Goal: Information Seeking & Learning: Find specific page/section

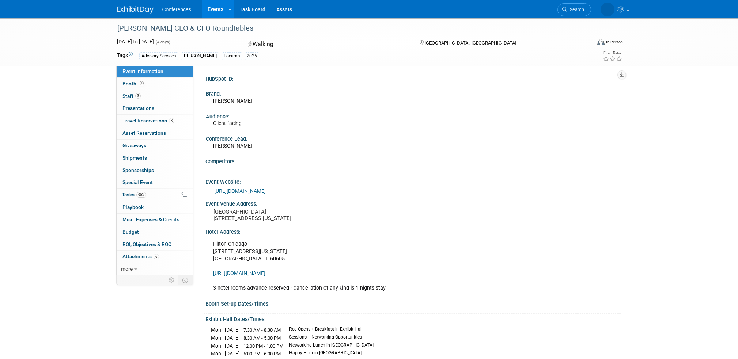
scroll to position [110, 0]
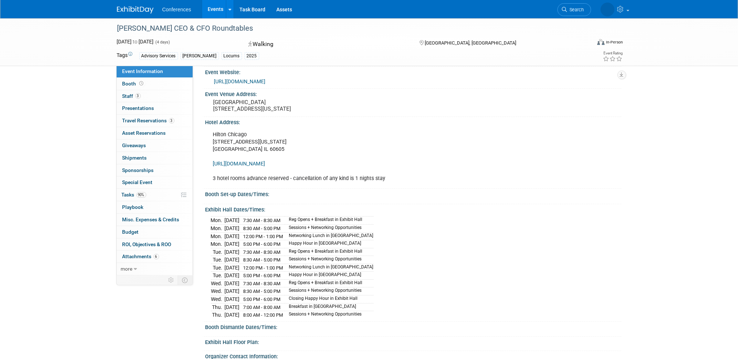
click at [217, 10] on link "Events" at bounding box center [215, 9] width 27 height 18
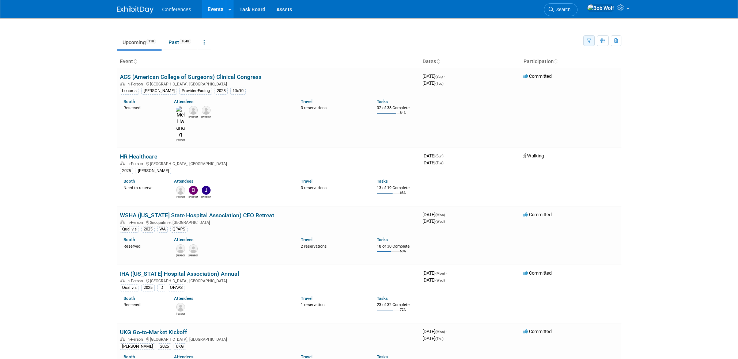
click at [588, 42] on icon "button" at bounding box center [589, 41] width 5 height 5
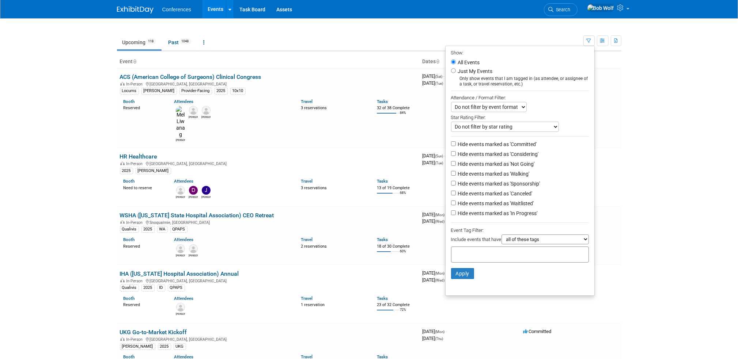
click at [513, 253] on div at bounding box center [520, 255] width 138 height 16
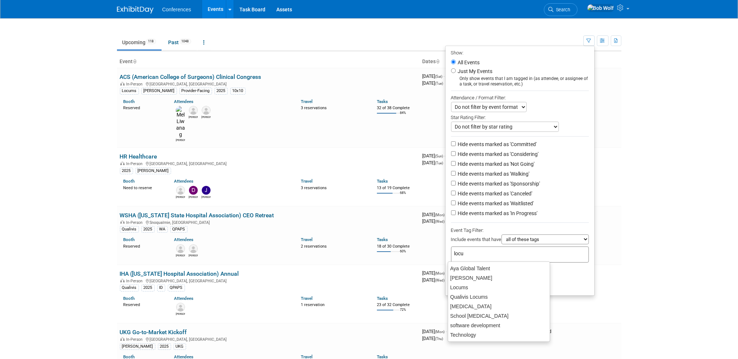
type input "locum"
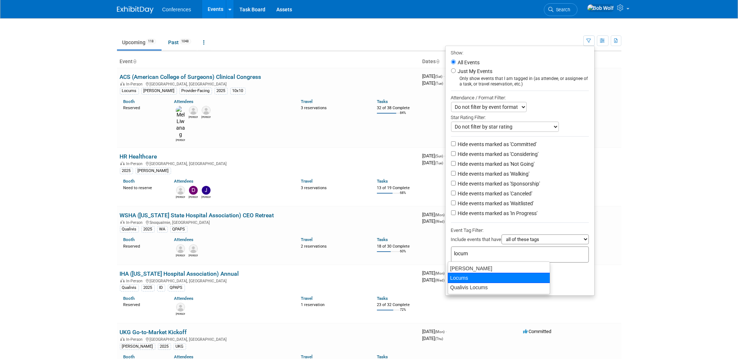
click at [480, 275] on div "Locums" at bounding box center [499, 278] width 102 height 10
type input "Locums"
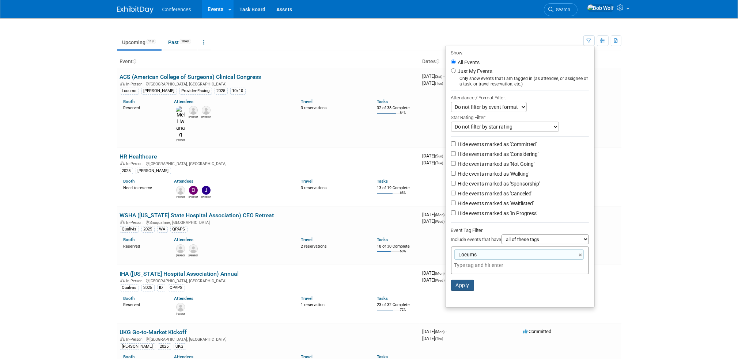
click at [466, 282] on button "Apply" at bounding box center [462, 285] width 23 height 11
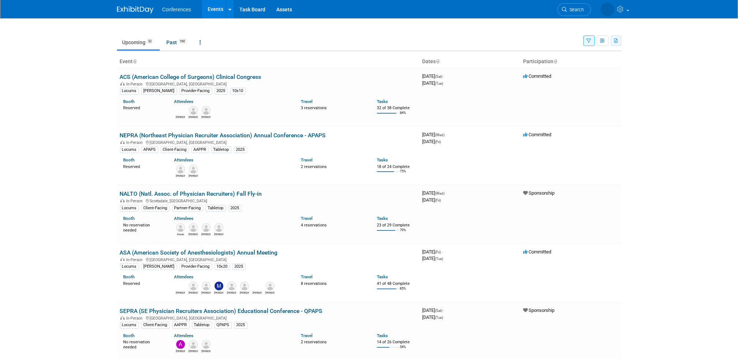
click at [618, 41] on icon "button" at bounding box center [617, 41] width 4 height 5
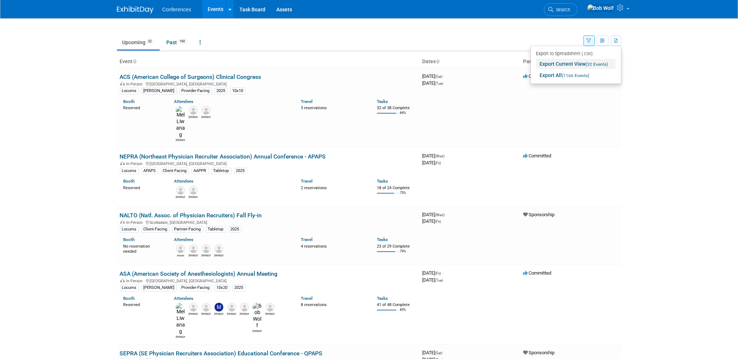
click at [588, 63] on span "(32 Events)" at bounding box center [597, 64] width 22 height 5
click at [571, 11] on span "Search" at bounding box center [562, 9] width 17 height 5
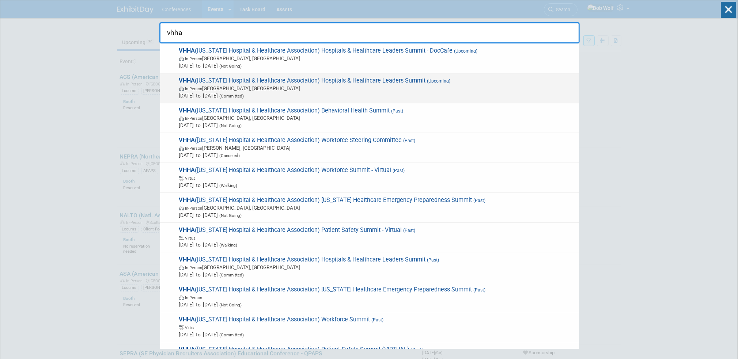
type input "vhha"
click at [468, 90] on span "In-Person Hot Springs, VA" at bounding box center [377, 88] width 397 height 7
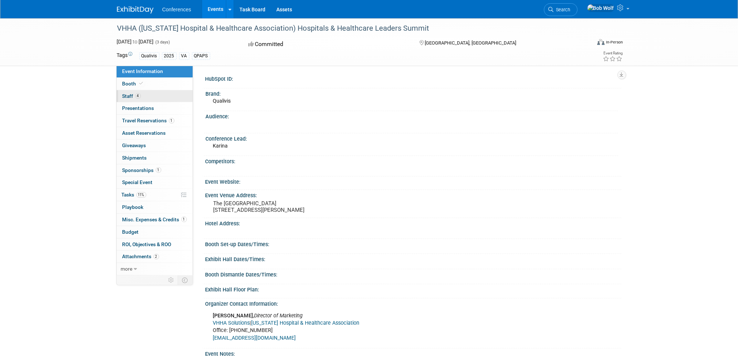
click at [147, 97] on link "4 Staff 4" at bounding box center [155, 96] width 76 height 12
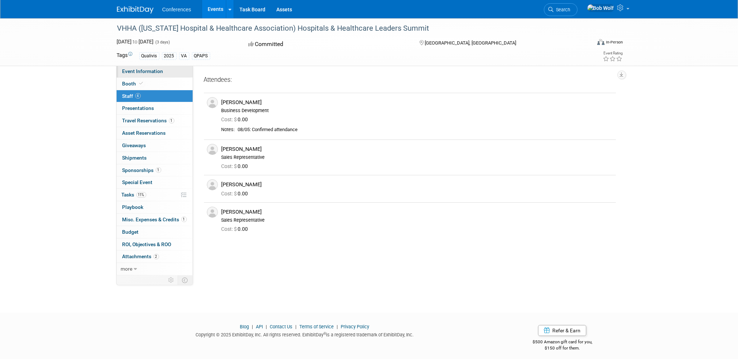
click at [154, 72] on span "Event Information" at bounding box center [143, 71] width 41 height 6
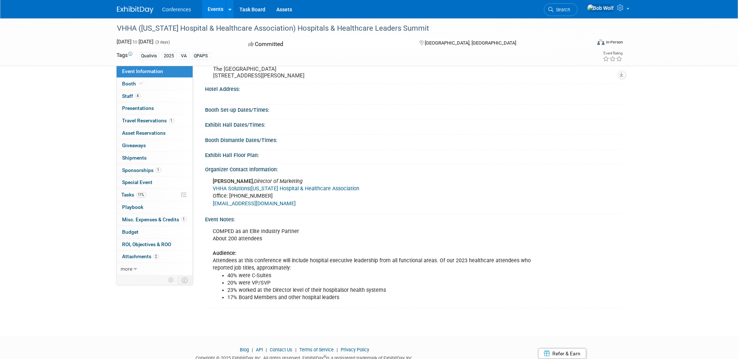
scroll to position [166, 0]
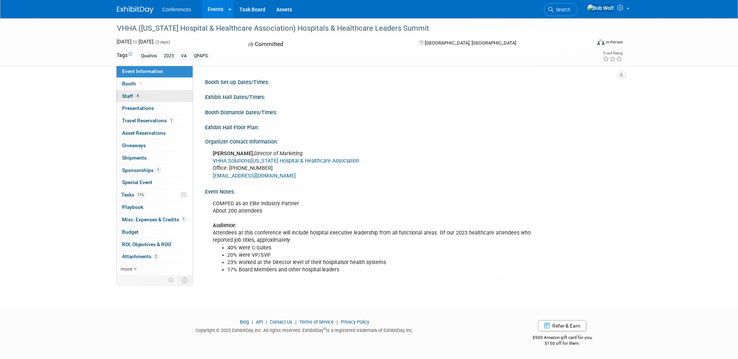
click at [140, 93] on span "Staff 4" at bounding box center [132, 96] width 18 height 6
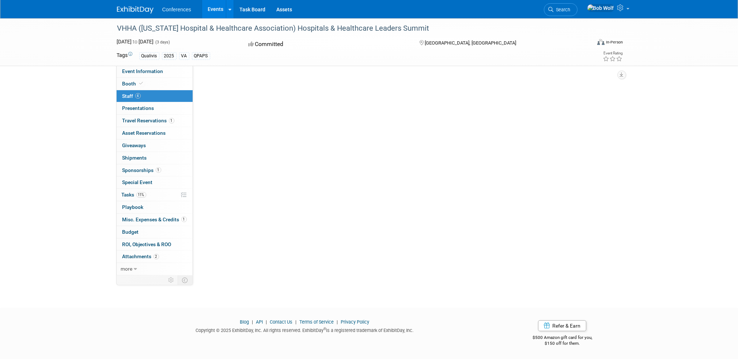
scroll to position [0, 0]
